Goal: Communication & Community: Answer question/provide support

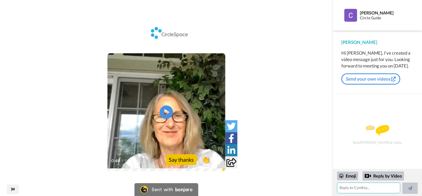
click at [349, 190] on textarea at bounding box center [368, 188] width 63 height 11
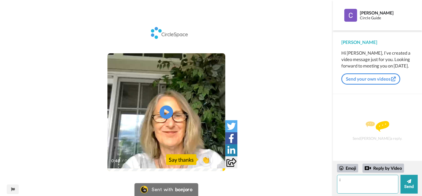
type textarea "i"
type textarea "a"
type textarea "I am looking forward to meeting you as well :)"
click at [414, 185] on button "Send" at bounding box center [409, 184] width 17 height 19
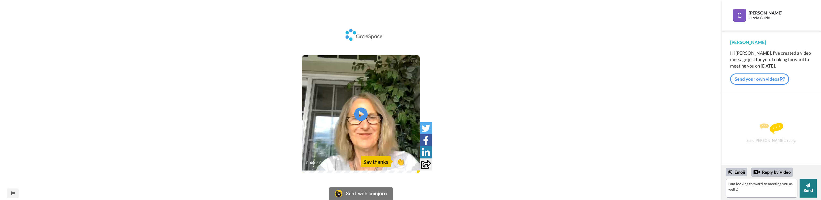
click at [422, 192] on button "Send" at bounding box center [808, 188] width 17 height 19
click at [422, 174] on div "Reply by Video" at bounding box center [773, 172] width 42 height 9
